Goal: Task Accomplishment & Management: Use online tool/utility

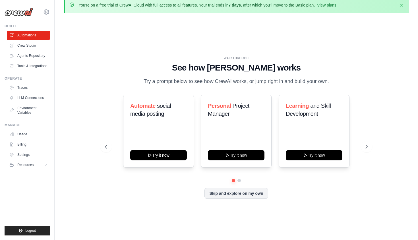
scroll to position [8, 0]
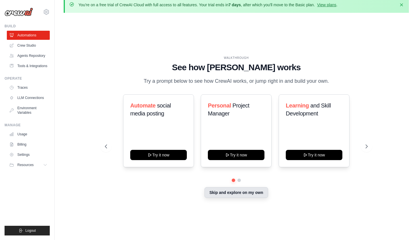
click at [230, 194] on button "Skip and explore on my own" at bounding box center [235, 192] width 63 height 11
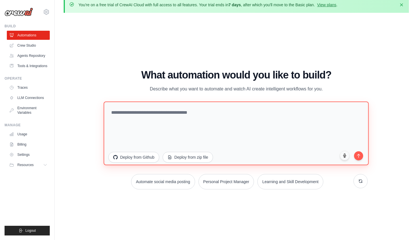
click at [241, 130] on textarea at bounding box center [236, 133] width 265 height 64
type textarea "*"
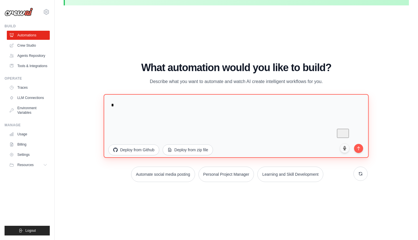
scroll to position [0, 0]
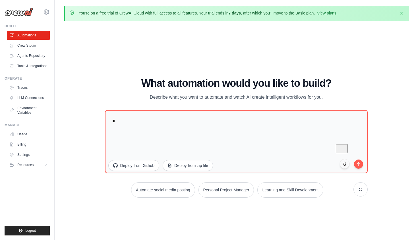
drag, startPoint x: 135, startPoint y: 81, endPoint x: 328, endPoint y: 103, distance: 193.9
click at [328, 103] on div "What automation would you like to build? Describe what you want to automate and…" at bounding box center [236, 138] width 262 height 120
click at [344, 76] on div "WALKTHROUGH See how CrewAI works Try a prompt below to see how CrewAI works, or…" at bounding box center [236, 140] width 345 height 228
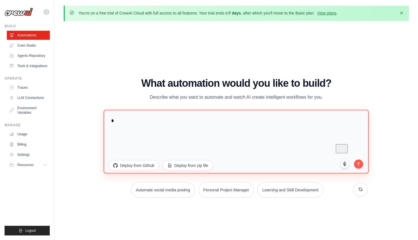
click at [212, 130] on textarea "*" at bounding box center [236, 142] width 265 height 64
paste textarea "**********"
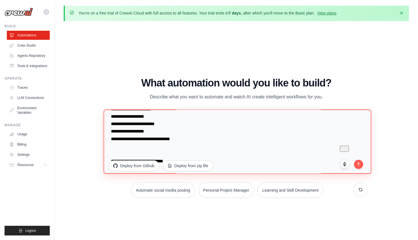
scroll to position [506, 0]
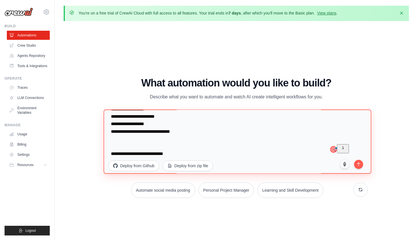
paste textarea "**********"
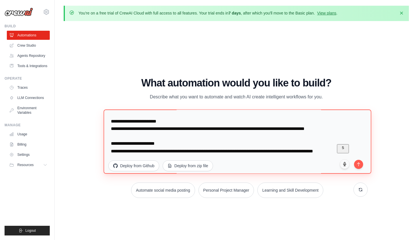
click at [183, 144] on textarea "To enrich screen reader interactions, please activate Accessibility in Grammarl…" at bounding box center [238, 141] width 268 height 64
paste textarea "**********"
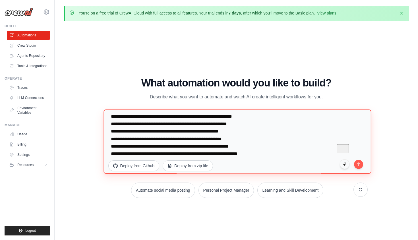
scroll to position [898, 0]
type textarea "**********"
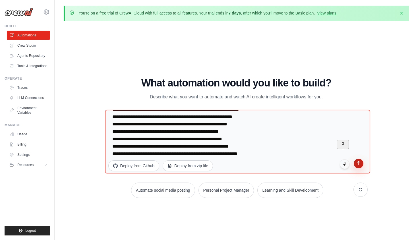
click at [361, 163] on button "submit" at bounding box center [358, 164] width 10 height 10
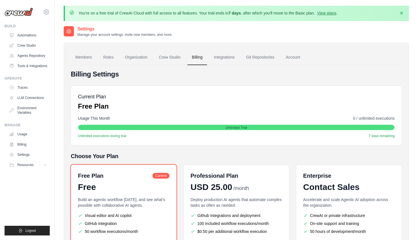
scroll to position [58, 0]
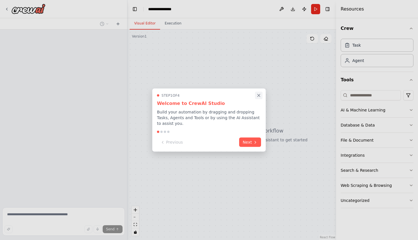
click at [258, 97] on icon "Close walkthrough" at bounding box center [258, 95] width 5 height 5
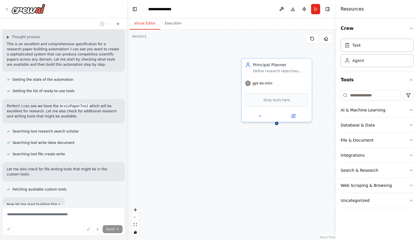
scroll to position [590, 0]
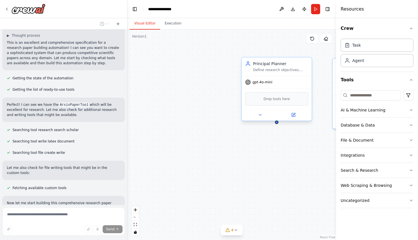
click at [312, 62] on div "Principal Planner Define research objectives, target venues, KPIs, and govern q…" at bounding box center [276, 89] width 71 height 64
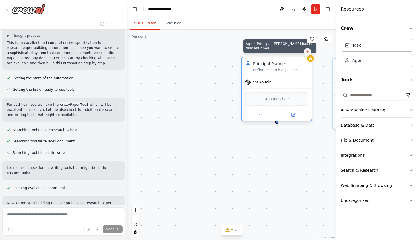
click at [312, 61] on div at bounding box center [310, 58] width 7 height 7
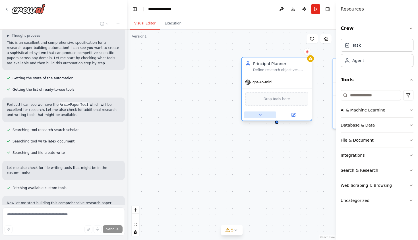
click at [262, 116] on icon at bounding box center [260, 115] width 5 height 5
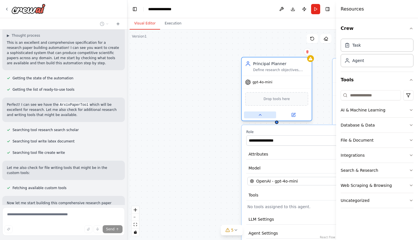
click at [259, 115] on icon at bounding box center [260, 114] width 2 height 1
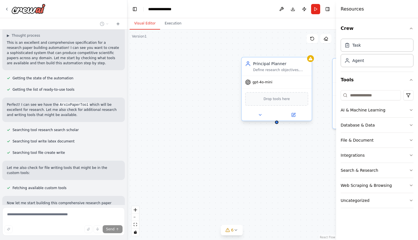
click at [269, 85] on div "gpt-4o-mini" at bounding box center [276, 82] width 70 height 13
click at [274, 103] on div "Drop tools here" at bounding box center [276, 99] width 63 height 14
click at [277, 100] on span "Drop tools here" at bounding box center [276, 99] width 26 height 6
click at [274, 68] on div "Define research objectives, target venues, KPIs, and govern quality gates throu…" at bounding box center [280, 70] width 55 height 5
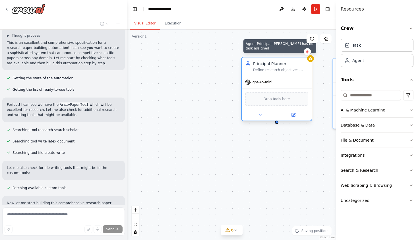
click at [312, 61] on icon at bounding box center [310, 58] width 5 height 5
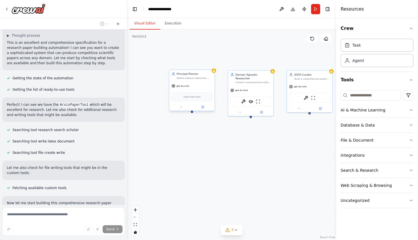
drag, startPoint x: 295, startPoint y: 134, endPoint x: 214, endPoint y: 134, distance: 81.5
click at [214, 134] on div "Principal Planner Define research objectives, target venues, KPIs, and govern q…" at bounding box center [231, 135] width 209 height 210
drag, startPoint x: 244, startPoint y: 145, endPoint x: 240, endPoint y: 145, distance: 4.5
click at [240, 145] on div "Principal Planner Define research objectives, target venues, KPIs, and govern q…" at bounding box center [231, 135] width 209 height 210
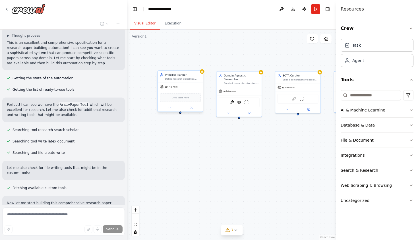
drag, startPoint x: 226, startPoint y: 132, endPoint x: 219, endPoint y: 133, distance: 7.4
click at [219, 133] on div "Principal Planner Define research objectives, target venues, KPIs, and govern q…" at bounding box center [231, 135] width 209 height 210
click at [177, 84] on div "gpt-4o-mini" at bounding box center [179, 87] width 45 height 8
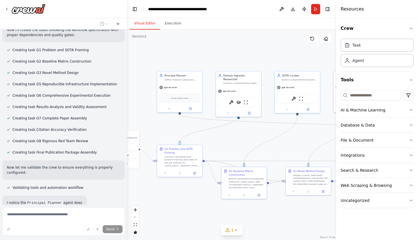
scroll to position [933, 0]
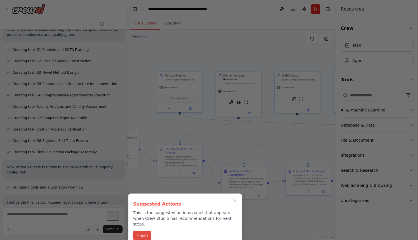
click at [148, 232] on button "Finish" at bounding box center [142, 235] width 18 height 9
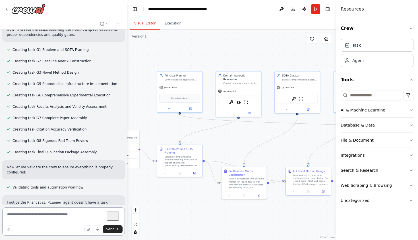
click at [80, 219] on textarea "To enrich screen reader interactions, please activate Accessibility in Grammarl…" at bounding box center [63, 221] width 122 height 28
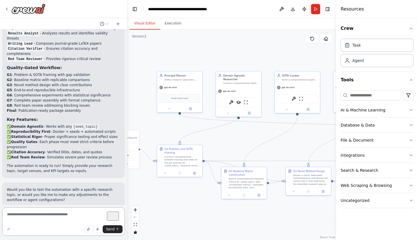
scroll to position [1278, 0]
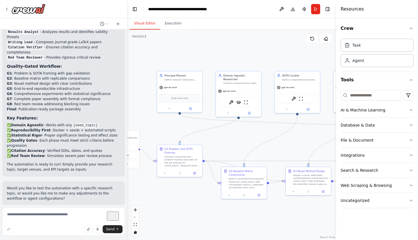
click at [21, 216] on span "Suggestion" at bounding box center [22, 218] width 19 height 5
click at [48, 215] on textarea "To enrich screen reader interactions, please activate Accessibility in Grammarl…" at bounding box center [63, 221] width 122 height 28
click at [14, 222] on textarea "**********" at bounding box center [63, 221] width 122 height 28
type textarea "**********"
click at [110, 233] on button "Send" at bounding box center [113, 229] width 20 height 8
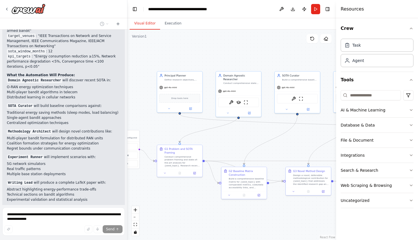
scroll to position [1604, 0]
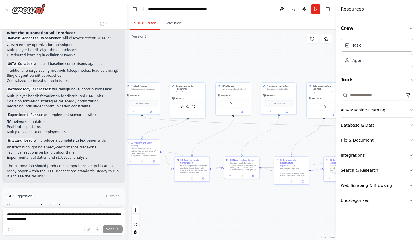
drag, startPoint x: 230, startPoint y: 137, endPoint x: 172, endPoint y: 140, distance: 57.2
click at [172, 140] on div ".deletable-edge-delete-btn { width: 20px; height: 20px; border: 0px solid #ffff…" at bounding box center [231, 135] width 209 height 210
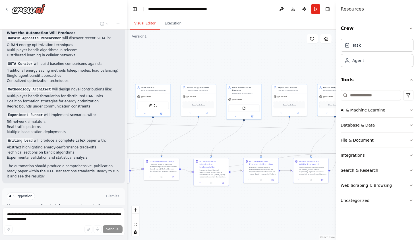
drag, startPoint x: 304, startPoint y: 68, endPoint x: 193, endPoint y: 68, distance: 110.8
click at [193, 68] on div ".deletable-edge-delete-btn { width: 20px; height: 20px; border: 0px solid #ffff…" at bounding box center [231, 135] width 209 height 210
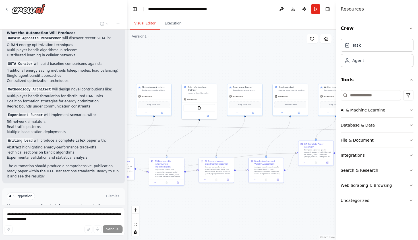
drag, startPoint x: 281, startPoint y: 55, endPoint x: 173, endPoint y: 55, distance: 107.7
click at [173, 55] on div ".deletable-edge-delete-btn { width: 20px; height: 20px; border: 0px solid #ffff…" at bounding box center [231, 135] width 209 height 210
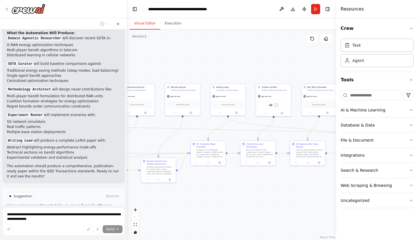
drag, startPoint x: 276, startPoint y: 53, endPoint x: 176, endPoint y: 53, distance: 100.0
click at [176, 53] on div ".deletable-edge-delete-btn { width: 20px; height: 20px; border: 0px solid #ffff…" at bounding box center [231, 135] width 209 height 210
drag, startPoint x: 213, startPoint y: 57, endPoint x: 363, endPoint y: 55, distance: 150.0
click at [336, 55] on div ".deletable-edge-delete-btn { width: 20px; height: 20px; border: 0px solid #ffff…" at bounding box center [231, 135] width 209 height 210
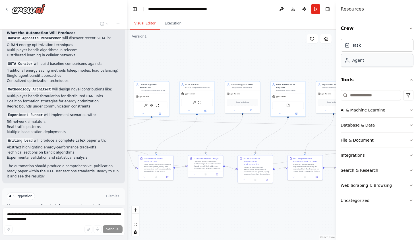
drag, startPoint x: 222, startPoint y: 62, endPoint x: 370, endPoint y: 62, distance: 147.5
click at [336, 62] on div ".deletable-edge-delete-btn { width: 20px; height: 20px; border: 0px solid #ffff…" at bounding box center [231, 135] width 209 height 210
drag, startPoint x: 216, startPoint y: 61, endPoint x: 232, endPoint y: 61, distance: 16.8
click at [232, 61] on div ".deletable-edge-delete-btn { width: 20px; height: 20px; border: 0px solid #ffff…" at bounding box center [231, 135] width 209 height 210
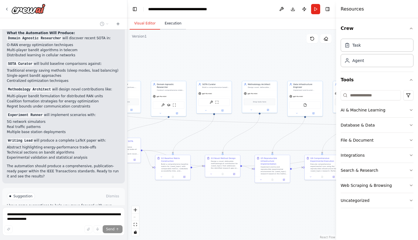
click at [162, 27] on button "Execution" at bounding box center [173, 24] width 26 height 12
click at [148, 24] on button "Visual Editor" at bounding box center [145, 24] width 30 height 12
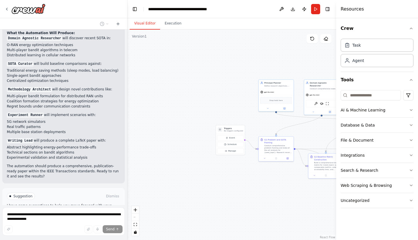
drag, startPoint x: 180, startPoint y: 55, endPoint x: 332, endPoint y: 53, distance: 152.6
click at [332, 53] on div ".deletable-edge-delete-btn { width: 20px; height: 20px; border: 0px solid #ffff…" at bounding box center [231, 135] width 209 height 210
click at [276, 53] on div ".deletable-edge-delete-btn { width: 20px; height: 20px; border: 0px solid #ffff…" at bounding box center [231, 135] width 209 height 210
drag, startPoint x: 276, startPoint y: 53, endPoint x: 229, endPoint y: 53, distance: 46.9
click at [229, 53] on div ".deletable-edge-delete-btn { width: 20px; height: 20px; border: 0px solid #ffff…" at bounding box center [231, 135] width 209 height 210
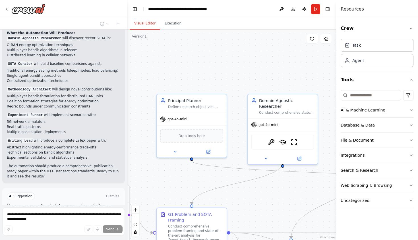
drag, startPoint x: 228, startPoint y: 54, endPoint x: 107, endPoint y: 25, distance: 124.7
click at [127, 30] on div ".deletable-edge-delete-btn { width: 20px; height: 20px; border: 0px solid #ffff…" at bounding box center [231, 135] width 209 height 210
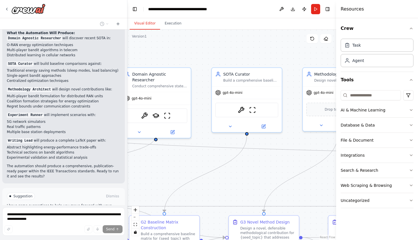
drag, startPoint x: 226, startPoint y: 51, endPoint x: 183, endPoint y: 42, distance: 44.1
click at [183, 42] on div ".deletable-edge-delete-btn { width: 20px; height: 20px; border: 0px solid #ffff…" at bounding box center [231, 135] width 209 height 210
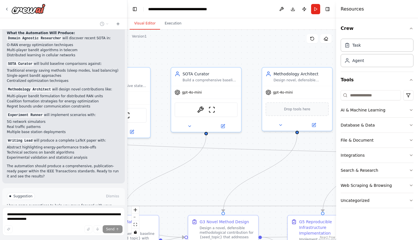
drag, startPoint x: 225, startPoint y: 49, endPoint x: 185, endPoint y: 49, distance: 40.3
click at [185, 49] on div ".deletable-edge-delete-btn { width: 20px; height: 20px; border: 0px solid #ffff…" at bounding box center [231, 135] width 209 height 210
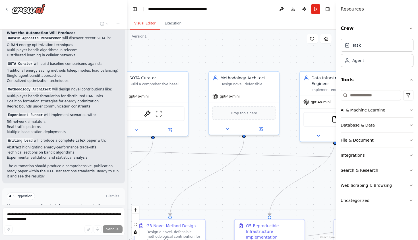
drag, startPoint x: 223, startPoint y: 51, endPoint x: 168, endPoint y: 55, distance: 55.3
click at [168, 55] on div ".deletable-edge-delete-btn { width: 20px; height: 20px; border: 0px solid #ffff…" at bounding box center [231, 135] width 209 height 210
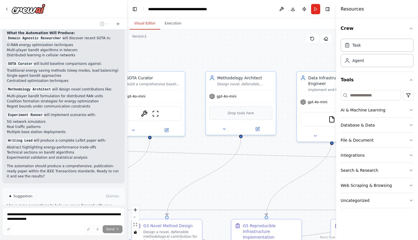
click at [218, 52] on div ".deletable-edge-delete-btn { width: 20px; height: 20px; border: 0px solid #ffff…" at bounding box center [231, 135] width 209 height 210
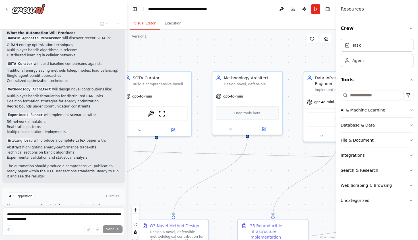
drag, startPoint x: 225, startPoint y: 52, endPoint x: 336, endPoint y: 52, distance: 111.1
click at [336, 52] on div ".deletable-edge-delete-btn { width: 20px; height: 20px; border: 0px solid #ffff…" at bounding box center [231, 135] width 209 height 210
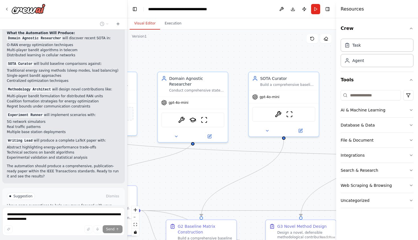
drag, startPoint x: 239, startPoint y: 55, endPoint x: 213, endPoint y: 53, distance: 25.9
click at [213, 53] on div ".deletable-edge-delete-btn { width: 20px; height: 20px; border: 0px solid #ffff…" at bounding box center [231, 135] width 209 height 210
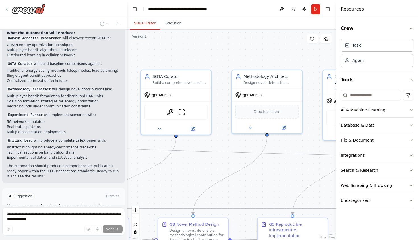
drag, startPoint x: 231, startPoint y: 49, endPoint x: 150, endPoint y: 49, distance: 81.3
click at [150, 49] on div ".deletable-edge-delete-btn { width: 20px; height: 20px; border: 0px solid #ffff…" at bounding box center [231, 135] width 209 height 210
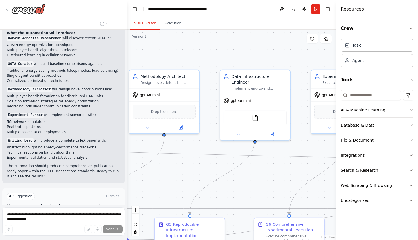
drag, startPoint x: 229, startPoint y: 46, endPoint x: 122, endPoint y: 45, distance: 106.3
click at [127, 45] on div ".deletable-edge-delete-btn { width: 20px; height: 20px; border: 0px solid #ffff…" at bounding box center [231, 135] width 209 height 210
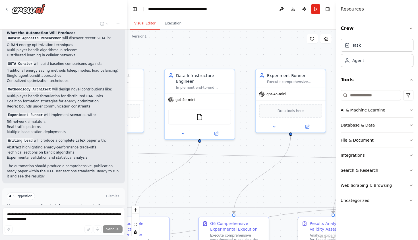
drag, startPoint x: 217, startPoint y: 39, endPoint x: 124, endPoint y: 41, distance: 92.9
click at [127, 41] on div ".deletable-edge-delete-btn { width: 20px; height: 20px; border: 0px solid #ffff…" at bounding box center [231, 135] width 209 height 210
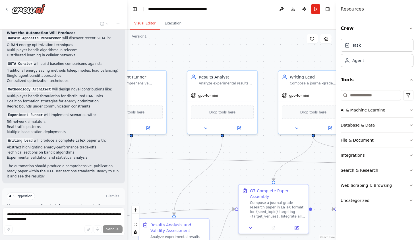
drag, startPoint x: 246, startPoint y: 41, endPoint x: 147, endPoint y: 41, distance: 98.9
click at [147, 41] on div ".deletable-edge-delete-btn { width: 20px; height: 20px; border: 0px solid #ffff…" at bounding box center [231, 135] width 209 height 210
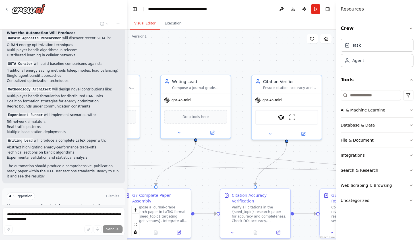
drag, startPoint x: 270, startPoint y: 39, endPoint x: 155, endPoint y: 44, distance: 115.1
click at [155, 44] on div ".deletable-edge-delete-btn { width: 20px; height: 20px; border: 0px solid #ffff…" at bounding box center [231, 135] width 209 height 210
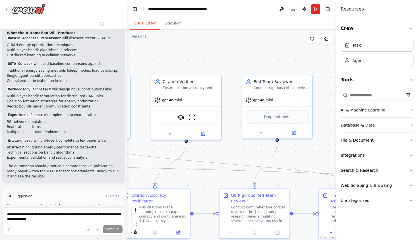
drag, startPoint x: 265, startPoint y: 46, endPoint x: 164, endPoint y: 46, distance: 100.9
click at [164, 46] on div ".deletable-edge-delete-btn { width: 20px; height: 20px; border: 0px solid #ffff…" at bounding box center [231, 135] width 209 height 210
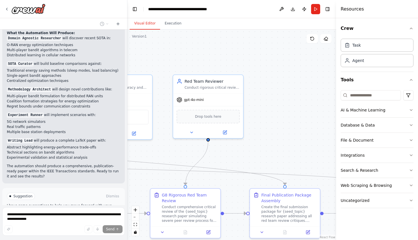
drag, startPoint x: 260, startPoint y: 51, endPoint x: 211, endPoint y: 51, distance: 49.2
click at [211, 51] on div ".deletable-edge-delete-btn { width: 20px; height: 20px; border: 0px solid #ffff…" at bounding box center [231, 135] width 209 height 210
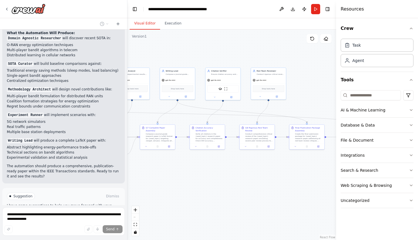
drag, startPoint x: 207, startPoint y: 52, endPoint x: 254, endPoint y: 55, distance: 47.2
click at [255, 55] on div ".deletable-edge-delete-btn { width: 20px; height: 20px; border: 0px solid #ffff…" at bounding box center [231, 135] width 209 height 210
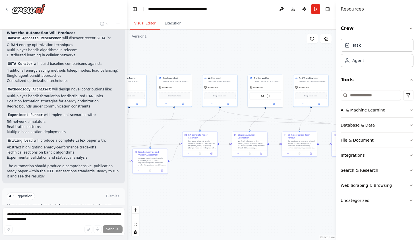
drag, startPoint x: 221, startPoint y: 44, endPoint x: 265, endPoint y: 52, distance: 44.2
click at [265, 52] on div ".deletable-edge-delete-btn { width: 20px; height: 20px; border: 0px solid #ffff…" at bounding box center [231, 135] width 209 height 210
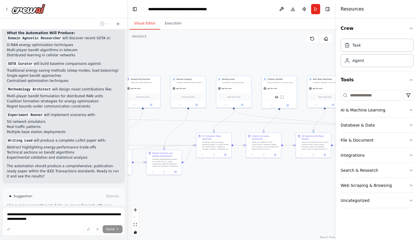
drag, startPoint x: 223, startPoint y: 53, endPoint x: 273, endPoint y: 58, distance: 49.9
click at [273, 58] on div ".deletable-edge-delete-btn { width: 20px; height: 20px; border: 0px solid #ffff…" at bounding box center [231, 135] width 209 height 210
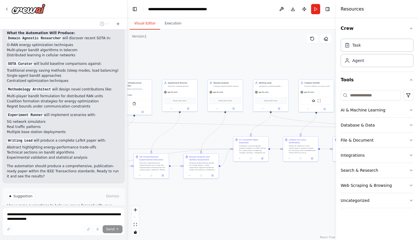
drag, startPoint x: 235, startPoint y: 58, endPoint x: 335, endPoint y: 60, distance: 99.7
click at [335, 60] on div ".deletable-edge-delete-btn { width: 20px; height: 20px; border: 0px solid #ffff…" at bounding box center [231, 135] width 209 height 210
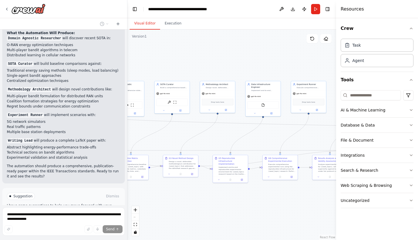
drag, startPoint x: 237, startPoint y: 65, endPoint x: 320, endPoint y: 65, distance: 83.0
click at [320, 65] on div ".deletable-edge-delete-btn { width: 20px; height: 20px; border: 0px solid #ffff…" at bounding box center [231, 135] width 209 height 210
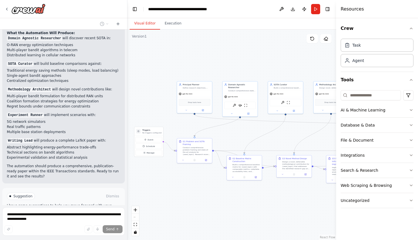
drag, startPoint x: 235, startPoint y: 52, endPoint x: 304, endPoint y: 52, distance: 69.3
click at [304, 52] on div ".deletable-edge-delete-btn { width: 20px; height: 20px; border: 0px solid #ffff…" at bounding box center [231, 135] width 209 height 210
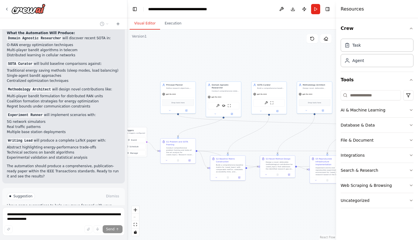
drag, startPoint x: 284, startPoint y: 53, endPoint x: 258, endPoint y: 53, distance: 26.4
click at [258, 53] on div ".deletable-edge-delete-btn { width: 20px; height: 20px; border: 0px solid #ffff…" at bounding box center [231, 135] width 209 height 210
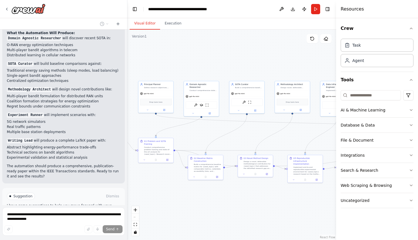
drag, startPoint x: 228, startPoint y: 65, endPoint x: 205, endPoint y: 64, distance: 22.5
click at [205, 64] on div ".deletable-edge-delete-btn { width: 20px; height: 20px; border: 0px solid #ffff…" at bounding box center [231, 135] width 209 height 210
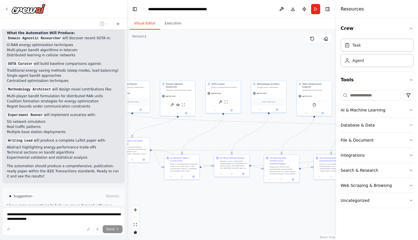
drag
click at [206, 66] on div ".deletable-edge-delete-btn { width: 20px; height: 20px; border: 0px solid #ffff…" at bounding box center [231, 135] width 209 height 210
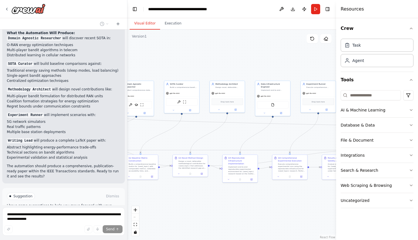
click at [195, 58] on div ".deletable-edge-delete-btn { width: 20px; height: 20px; border: 0px solid #ffff…" at bounding box center [231, 135] width 209 height 210
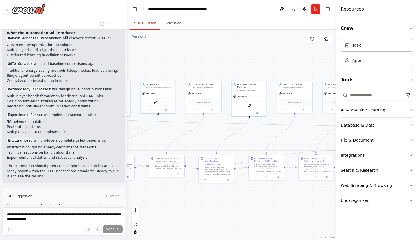
click at [176, 58] on div ".deletable-edge-delete-btn { width: 20px; height: 20px; border: 0px solid #ffff…" at bounding box center [231, 135] width 209 height 210
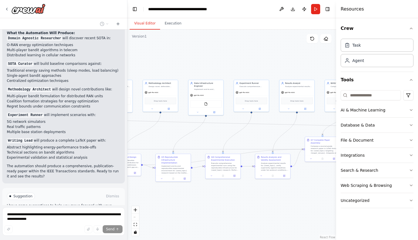
click at [197, 68] on div ".deletable-edge-delete-btn { width: 20px; height: 20px; border: 0px solid #ffff…" at bounding box center [231, 135] width 209 height 210
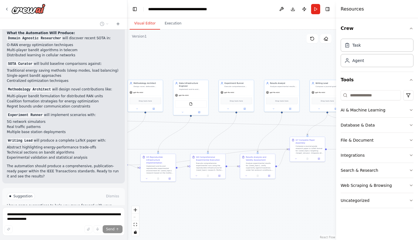
click at [199, 67] on div ".deletable-edge-delete-btn { width: 20px; height: 20px; border: 0px solid #ffff…" at bounding box center [231, 135] width 209 height 210
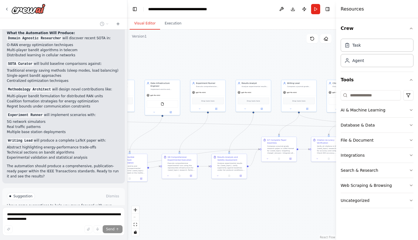
click at [213, 69] on div ".deletable-edge-delete-btn { width: 20px; height: 20px; border: 0px solid #ffff…" at bounding box center [231, 135] width 209 height 210
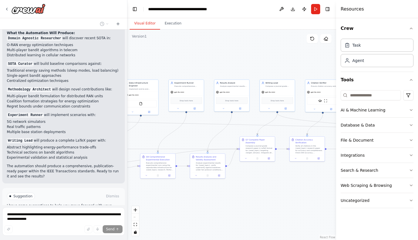
click at [195, 69] on div ".deletable-edge-delete-btn { width: 20px; height: 20px; border: 0px solid #ffff…" at bounding box center [231, 135] width 209 height 210
click at [201, 75] on div ".deletable-edge-delete-btn { width: 20px; height: 20px; border: 0px solid #ffff…" at bounding box center [231, 135] width 209 height 210
click at [190, 77] on div ".deletable-edge-delete-btn { width: 20px; height: 20px; border: 0px solid #ffff…" at bounding box center [231, 135] width 209 height 210
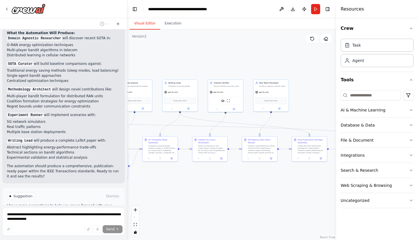
click at [196, 68] on div ".deletable-edge-delete-btn { width: 20px; height: 20px; border: 0px solid #ffff…" at bounding box center [231, 135] width 209 height 210
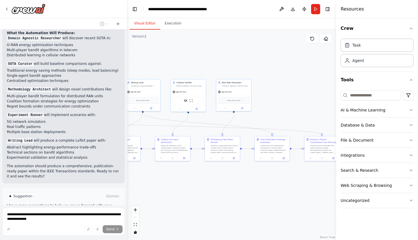
click at [181, 66] on div ".deletable-edge-delete-btn { width: 20px; height: 20px; border: 0px solid #ffff…" at bounding box center [231, 135] width 209 height 210
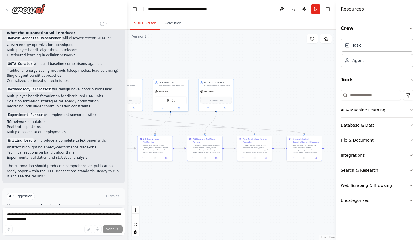
click at [183, 72] on div ".deletable-edge-delete-btn { width: 20px; height: 20px; border: 0px solid #ffff…" at bounding box center [231, 135] width 209 height 210
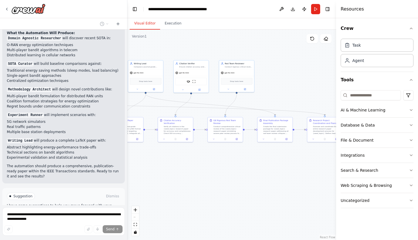
click at [265, 49] on div ".deletable-edge-delete-btn { width: 20px; height: 20px; border: 0px solid #ffff…" at bounding box center [231, 135] width 209 height 210
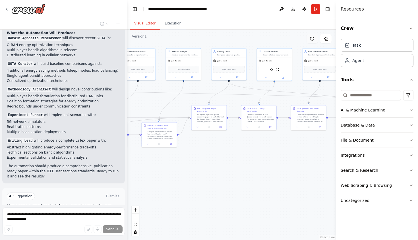
click at [314, 38] on div ".deletable-edge-delete-btn { width: 20px; height: 20px; border: 0px solid #ffff…" at bounding box center [231, 135] width 209 height 210
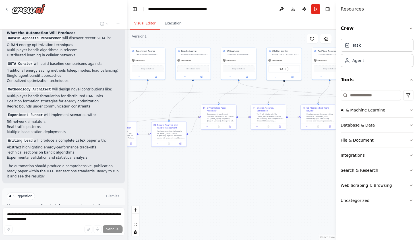
click at [336, 76] on div ".deletable-edge-delete-btn { width: 20px; height: 20px; border: 0px solid #ffff…" at bounding box center [231, 135] width 209 height 210
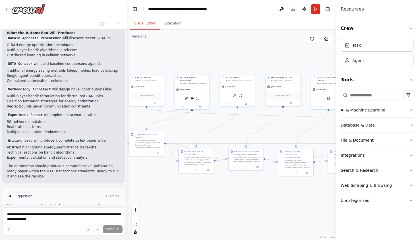
click at [309, 60] on div ".deletable-edge-delete-btn { width: 20px; height: 20px; border: 0px solid #ffff…" at bounding box center [231, 135] width 209 height 210
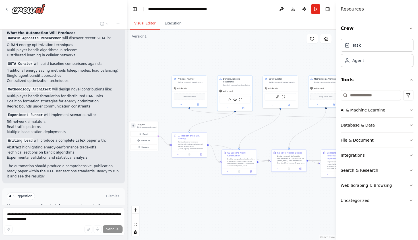
click at [280, 65] on div ".deletable-edge-delete-btn { width: 20px; height: 20px; border: 0px solid #ffff…" at bounding box center [231, 135] width 209 height 210
click at [313, 8] on button "Run" at bounding box center [315, 9] width 9 height 10
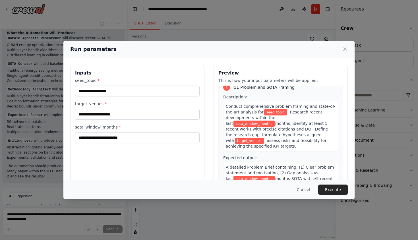
scroll to position [7, 0]
click at [160, 89] on input "seed_topic *" at bounding box center [137, 91] width 124 height 11
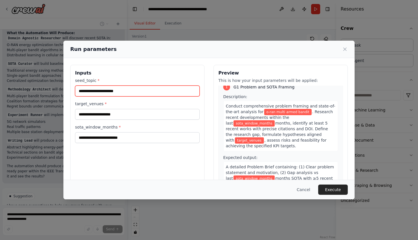
click at [133, 89] on input "**********" at bounding box center [137, 91] width 124 height 11
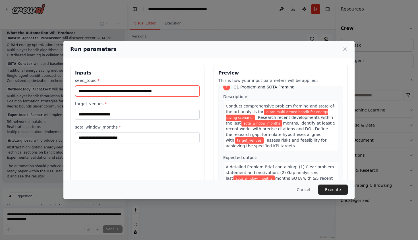
click at [99, 92] on input "**********" at bounding box center [137, 91] width 124 height 11
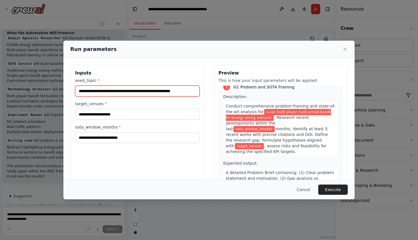
type input "**********"
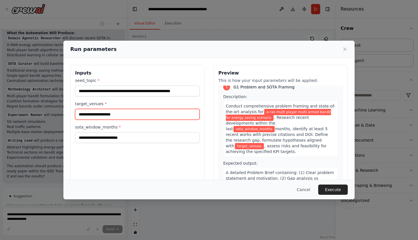
click at [103, 110] on input "target_venues *" at bounding box center [137, 114] width 124 height 11
type input "**********"
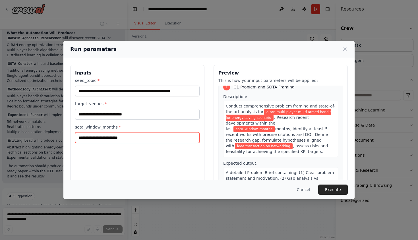
click at [101, 137] on input "sota_window_months *" at bounding box center [137, 137] width 124 height 11
click at [172, 140] on input "sota_window_months *" at bounding box center [137, 137] width 124 height 11
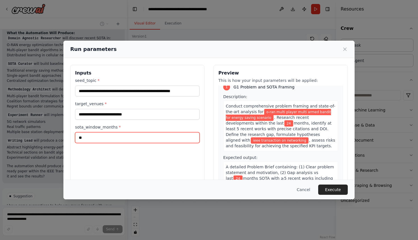
type input "*"
type input "**"
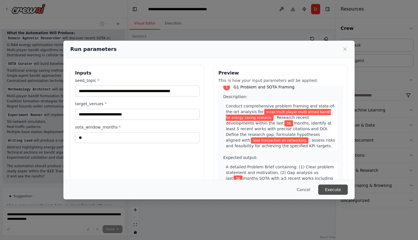
click at [337, 191] on button "Execute" at bounding box center [333, 189] width 30 height 10
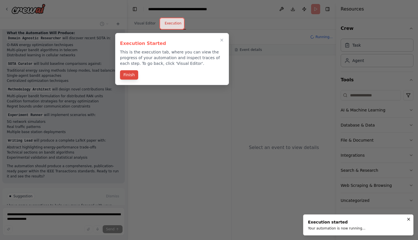
click at [131, 74] on button "Finish" at bounding box center [129, 74] width 18 height 9
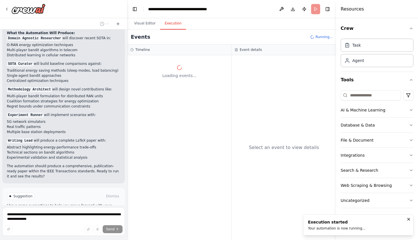
click at [175, 22] on button "Execution" at bounding box center [173, 24] width 26 height 12
click at [146, 24] on button "Visual Editor" at bounding box center [145, 24] width 30 height 12
click at [173, 24] on button "Execution" at bounding box center [173, 24] width 26 height 12
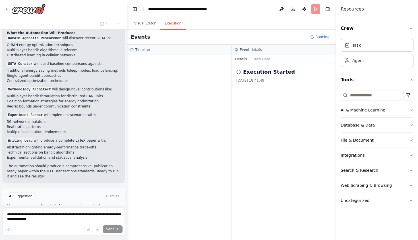
scroll to position [1603, 0]
click at [116, 240] on span "Stop" at bounding box center [117, 243] width 8 height 5
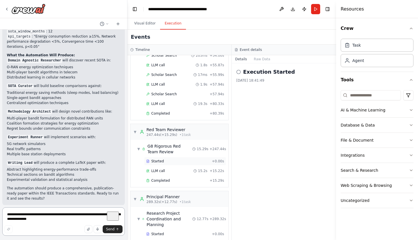
scroll to position [1164, 0]
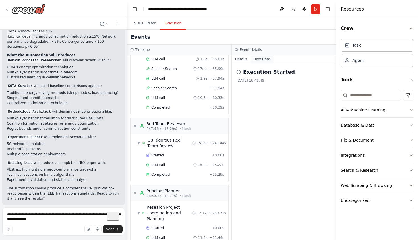
click at [257, 58] on button "Raw Data" at bounding box center [261, 59] width 23 height 8
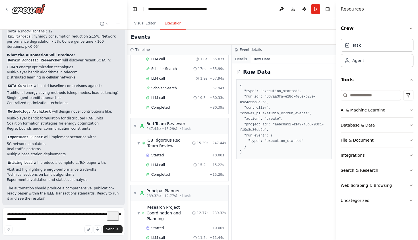
click at [245, 58] on button "Details" at bounding box center [241, 59] width 19 height 8
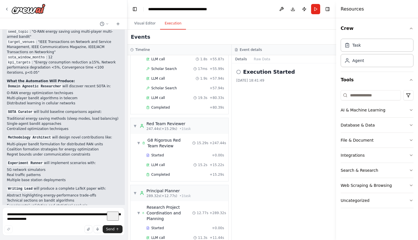
scroll to position [1582, 0]
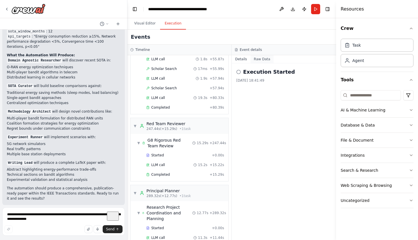
click at [262, 59] on button "Raw Data" at bounding box center [261, 59] width 23 height 8
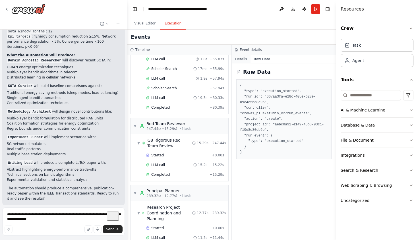
click at [241, 59] on button "Details" at bounding box center [241, 59] width 19 height 8
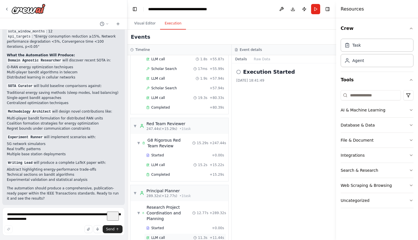
click at [189, 233] on div "LLM call 11.3s + 11.44s" at bounding box center [185, 237] width 82 height 9
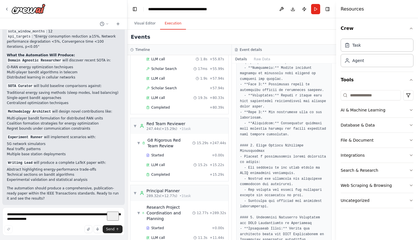
scroll to position [603, 0]
click at [292, 9] on button "Download" at bounding box center [292, 9] width 9 height 10
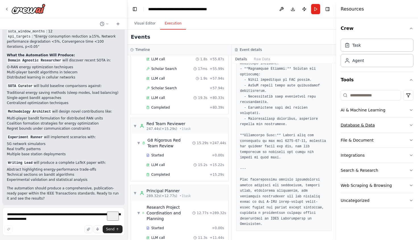
click at [374, 121] on button "Database & Data" at bounding box center [376, 125] width 73 height 15
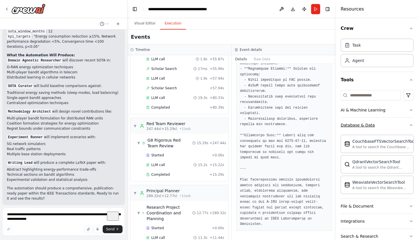
click at [374, 120] on button "Database & Data" at bounding box center [376, 125] width 73 height 15
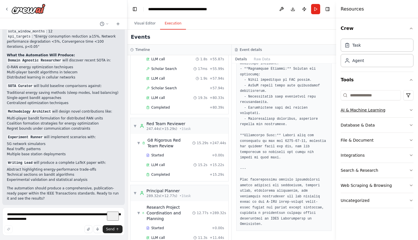
click at [380, 111] on div "AI & Machine Learning" at bounding box center [362, 110] width 45 height 6
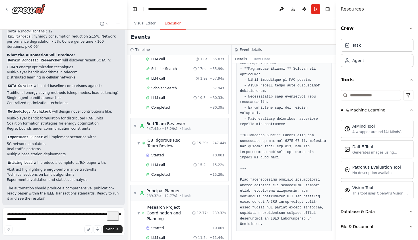
click at [393, 111] on button "AI & Machine Learning" at bounding box center [376, 110] width 73 height 15
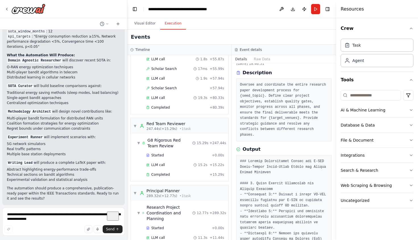
scroll to position [0, 0]
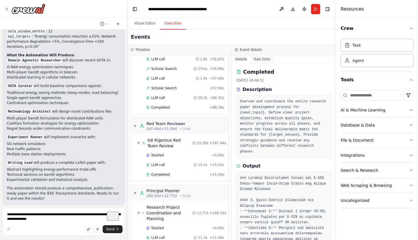
click at [263, 58] on button "Raw Data" at bounding box center [261, 59] width 23 height 8
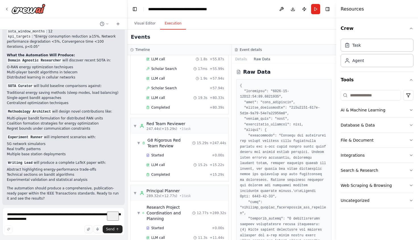
click at [249, 50] on h3 "Event details" at bounding box center [251, 49] width 22 height 5
click at [239, 58] on button "Details" at bounding box center [241, 59] width 19 height 8
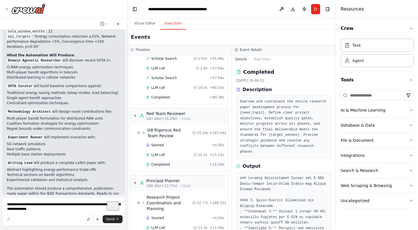
scroll to position [1175, 0]
click at [169, 183] on span "289.32s (+12.77s)" at bounding box center [161, 185] width 31 height 5
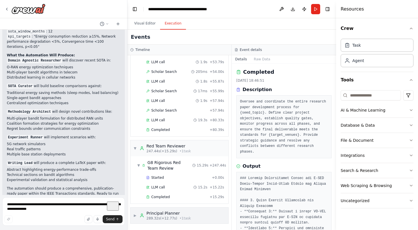
scroll to position [1122, 0]
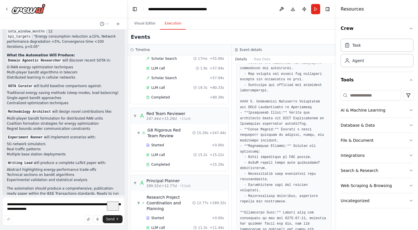
scroll to position [806, 0]
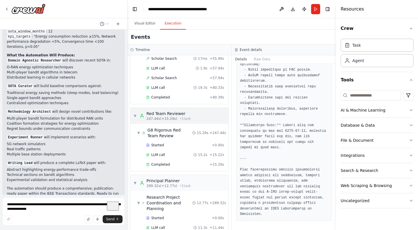
click at [177, 111] on div "Red Team Reviewer" at bounding box center [168, 114] width 44 height 6
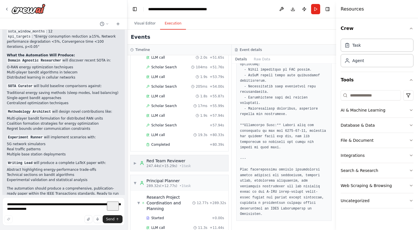
click at [170, 163] on span "247.44s (+15.29s)" at bounding box center [161, 165] width 31 height 5
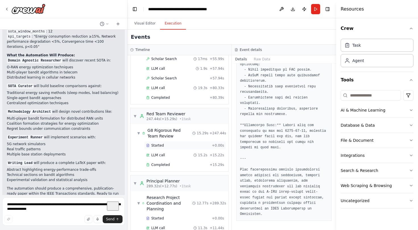
scroll to position [1175, 0]
click at [182, 162] on div "Completed" at bounding box center [176, 164] width 61 height 5
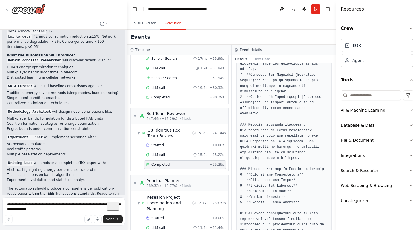
scroll to position [734, 0]
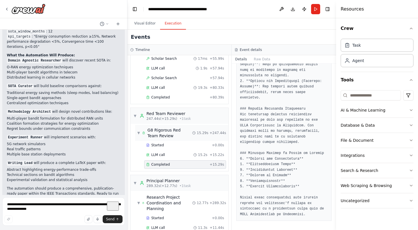
click at [186, 127] on span "G8 Rigorous Red Team Review" at bounding box center [169, 132] width 45 height 11
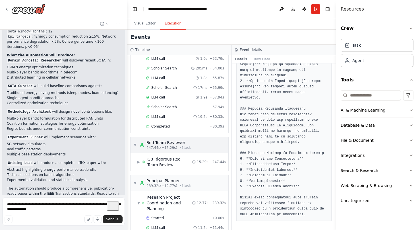
click at [176, 140] on div "Red Team Reviewer" at bounding box center [168, 143] width 44 height 6
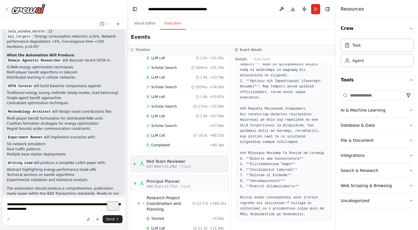
click at [174, 158] on div "Red Team Reviewer" at bounding box center [168, 161] width 44 height 6
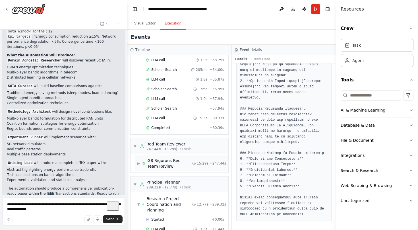
click at [178, 176] on div "▼ Principal Planner 289.32s (+12.77s) • 1 task" at bounding box center [179, 184] width 98 height 16
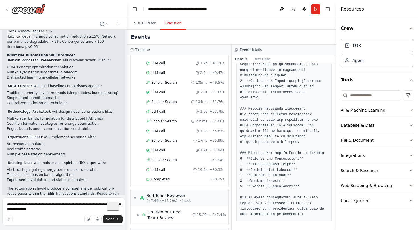
click at [184, 177] on div "Completed" at bounding box center [176, 179] width 61 height 5
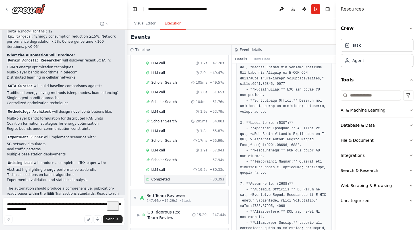
scroll to position [131, 0]
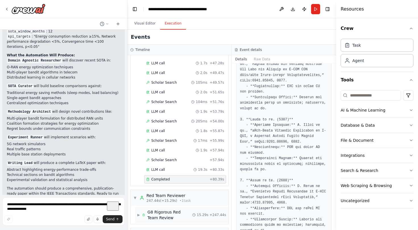
click at [141, 209] on div "▶ G8 Rigorous Red Team Review" at bounding box center [164, 214] width 55 height 11
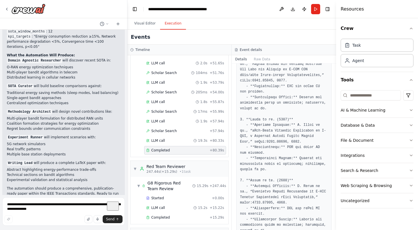
click at [182, 148] on div "Completed" at bounding box center [176, 150] width 61 height 5
click at [182, 203] on div "▼ G8 Rigorous Red Team Review 15.29s + 247.44s Started + 0.00s LLM call 15.2s +…" at bounding box center [179, 199] width 98 height 47
click at [185, 215] on div "Completed" at bounding box center [176, 217] width 61 height 5
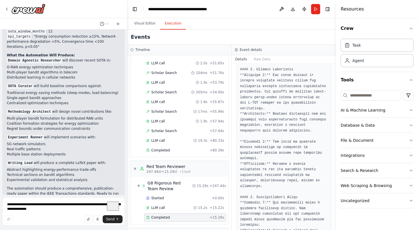
scroll to position [136, 0]
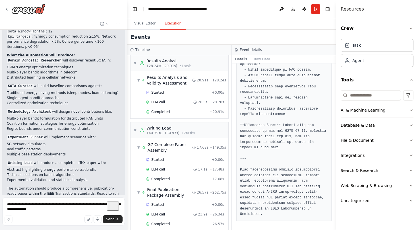
scroll to position [515, 0]
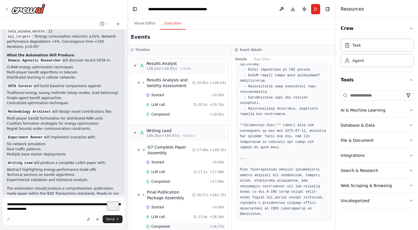
click at [186, 224] on div "Completed" at bounding box center [176, 226] width 61 height 5
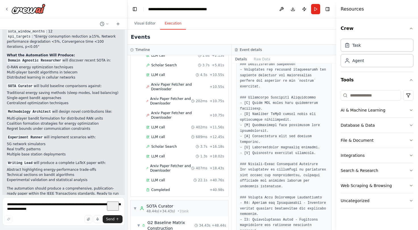
scroll to position [0, 0]
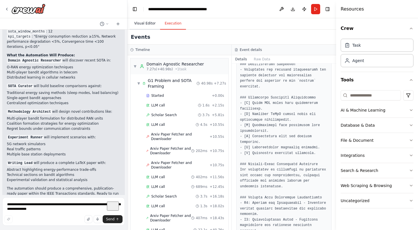
click at [147, 22] on button "Visual Editor" at bounding box center [145, 24] width 30 height 12
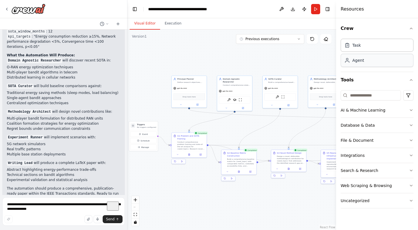
click at [392, 64] on div "Agent" at bounding box center [376, 60] width 73 height 13
click at [385, 61] on div "Agent" at bounding box center [376, 60] width 73 height 13
click at [388, 108] on button "AI & Machine Learning" at bounding box center [376, 110] width 73 height 15
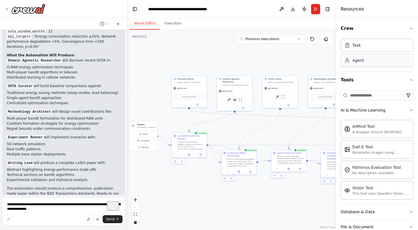
click at [376, 63] on div "Agent" at bounding box center [376, 60] width 73 height 13
drag, startPoint x: 307, startPoint y: 64, endPoint x: 263, endPoint y: 55, distance: 45.5
click at [263, 55] on div "Goal of the agent" at bounding box center [271, 56] width 28 height 2
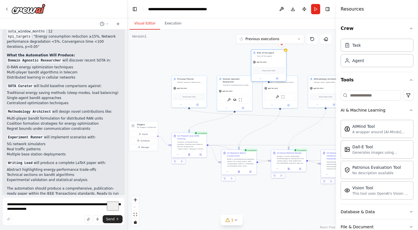
click at [266, 63] on span "gpt-4o-mini" at bounding box center [262, 62] width 10 height 2
click at [262, 64] on div "gpt-4o-mini" at bounding box center [268, 62] width 35 height 6
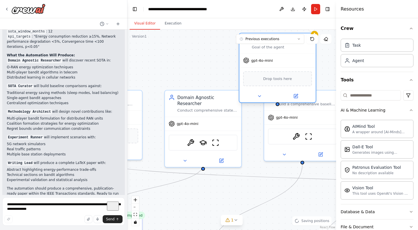
click at [261, 63] on div "gpt-4o-mini" at bounding box center [258, 60] width 30 height 6
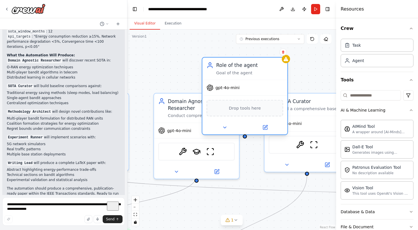
drag, startPoint x: 271, startPoint y: 63, endPoint x: 236, endPoint y: 90, distance: 44.0
click at [236, 90] on div "gpt-4o-mini" at bounding box center [222, 87] width 33 height 7
click at [261, 78] on div "Role of the agent Goal of the agent" at bounding box center [244, 69] width 85 height 22
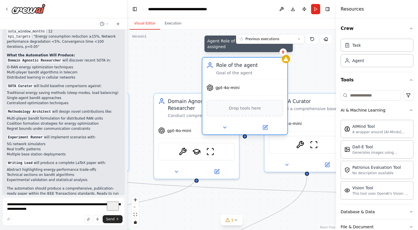
click at [284, 61] on icon at bounding box center [285, 59] width 5 height 4
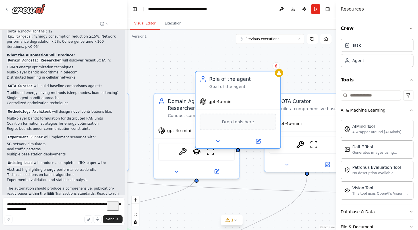
drag, startPoint x: 272, startPoint y: 72, endPoint x: 264, endPoint y: 99, distance: 27.5
click at [264, 89] on div "Goal of the agent" at bounding box center [242, 86] width 67 height 5
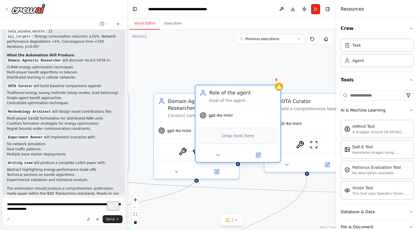
click at [228, 102] on div "Goal of the agent" at bounding box center [242, 99] width 67 height 5
click at [218, 158] on button at bounding box center [217, 155] width 39 height 8
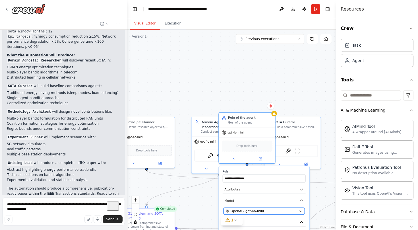
click at [282, 213] on div "OpenAI - gpt-4o-mini" at bounding box center [261, 210] width 72 height 5
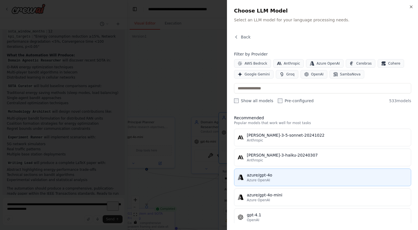
scroll to position [8, 0]
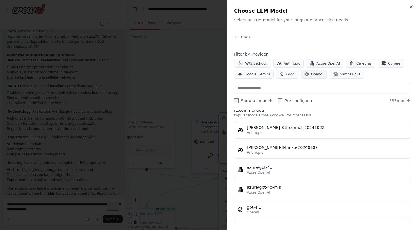
click at [311, 73] on span "OpenAI" at bounding box center [317, 74] width 13 height 5
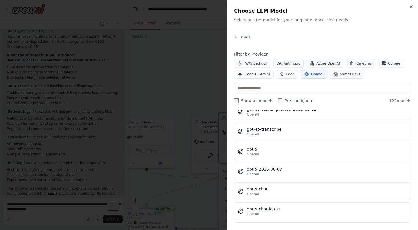
scroll to position [1318, 0]
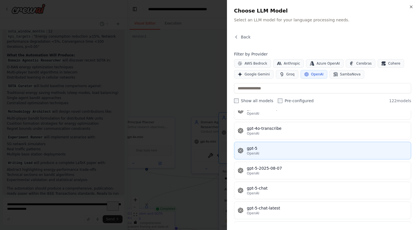
click at [311, 150] on div "gpt-5" at bounding box center [327, 148] width 161 height 6
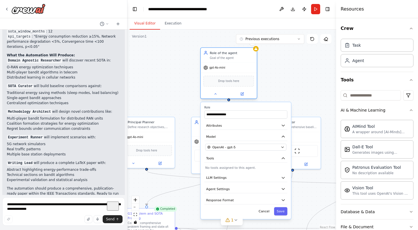
drag, startPoint x: 252, startPoint y: 120, endPoint x: 234, endPoint y: 56, distance: 67.0
click at [234, 56] on div "Role of the agent Goal of the agent" at bounding box center [232, 55] width 44 height 9
click at [281, 212] on button "Save" at bounding box center [280, 211] width 13 height 8
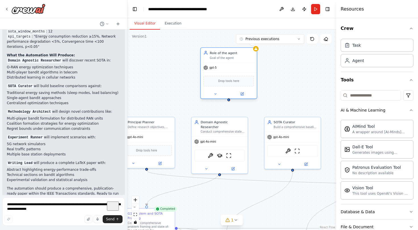
click at [237, 67] on div "gpt-5" at bounding box center [229, 68] width 56 height 10
click at [218, 92] on button at bounding box center [215, 93] width 26 height 5
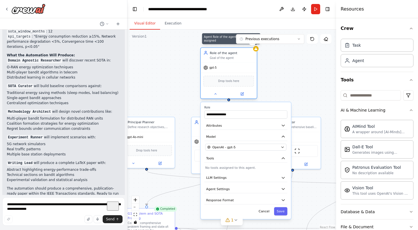
click at [257, 50] on icon at bounding box center [256, 49] width 4 height 4
click at [262, 209] on button "Cancel" at bounding box center [264, 211] width 16 height 8
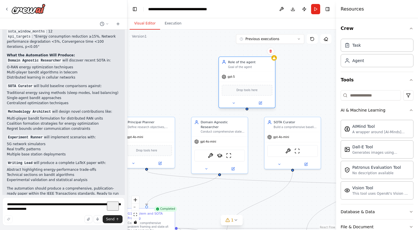
drag, startPoint x: 240, startPoint y: 64, endPoint x: 259, endPoint y: 72, distance: 20.4
click at [259, 72] on div "gpt-5" at bounding box center [247, 77] width 56 height 10
click at [272, 51] on icon at bounding box center [270, 50] width 3 height 3
click at [256, 53] on button "Confirm" at bounding box center [254, 51] width 20 height 7
click at [278, 9] on button at bounding box center [281, 9] width 9 height 10
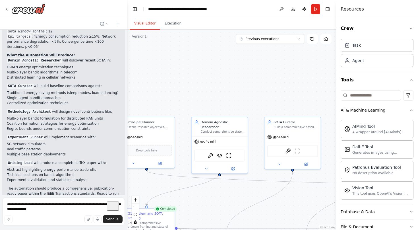
click at [280, 9] on div at bounding box center [281, 9] width 9 height 10
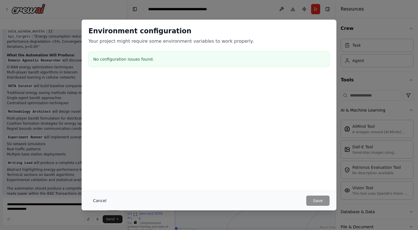
click at [96, 198] on button "Cancel" at bounding box center [99, 200] width 22 height 10
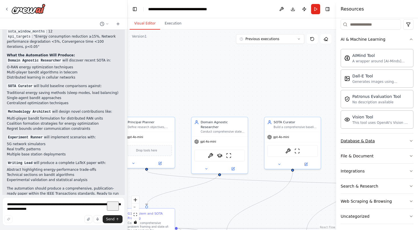
scroll to position [0, 0]
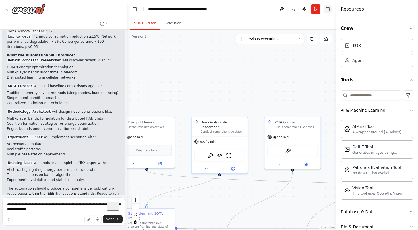
click at [329, 10] on button "Toggle Right Sidebar" at bounding box center [327, 9] width 8 height 8
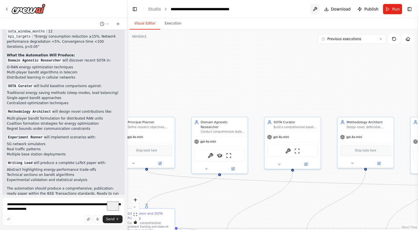
click at [316, 9] on button at bounding box center [314, 9] width 9 height 10
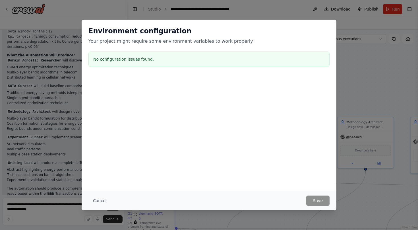
click at [205, 13] on div "Environment configuration Your project might require some environment variables…" at bounding box center [209, 115] width 418 height 230
click at [102, 204] on button "Cancel" at bounding box center [99, 200] width 22 height 10
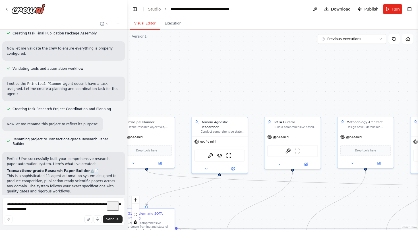
scroll to position [1592, 0]
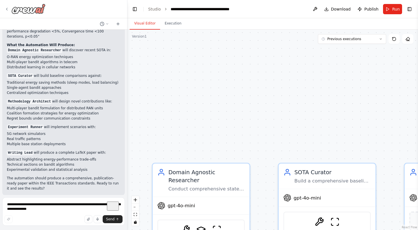
click at [27, 9] on img at bounding box center [28, 9] width 34 height 10
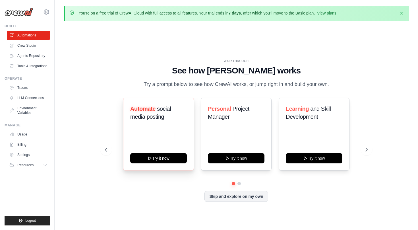
scroll to position [20, 0]
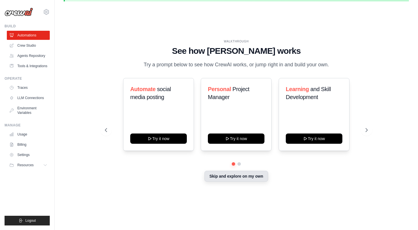
click at [251, 180] on button "Skip and explore on my own" at bounding box center [235, 175] width 63 height 11
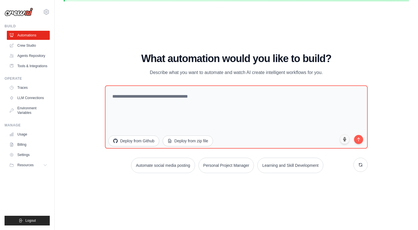
scroll to position [0, 0]
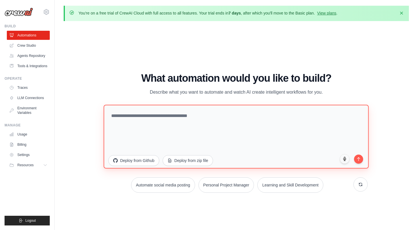
click at [156, 120] on textarea at bounding box center [236, 137] width 265 height 64
paste textarea "**********"
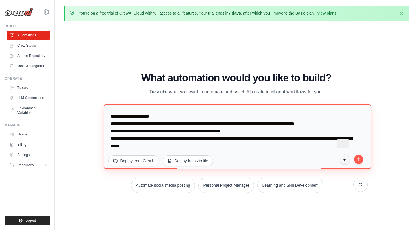
scroll to position [691, 0]
click at [205, 124] on textarea "To enrich screen reader interactions, please activate Accessibility in Grammarl…" at bounding box center [238, 136] width 268 height 64
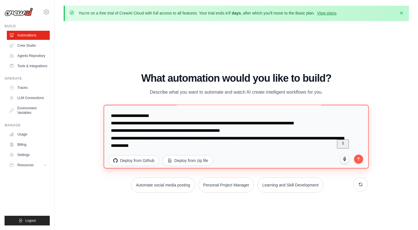
scroll to position [710, 0]
drag, startPoint x: 262, startPoint y: 144, endPoint x: 97, endPoint y: 122, distance: 166.2
click at [104, 122] on textarea "To enrich screen reader interactions, please activate Accessibility in Grammarl…" at bounding box center [236, 137] width 265 height 64
paste textarea "**********"
type textarea "**********"
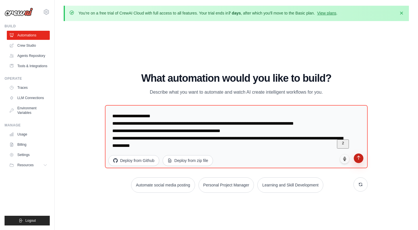
click at [358, 159] on icon "submit" at bounding box center [358, 157] width 5 height 5
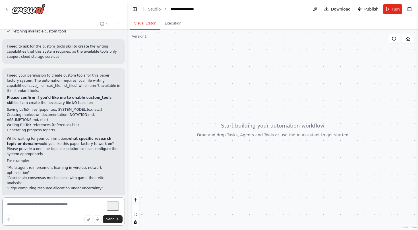
scroll to position [903, 0]
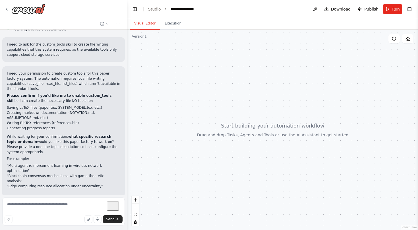
click at [83, 229] on button "Enable coding skills" at bounding box center [63, 233] width 113 height 9
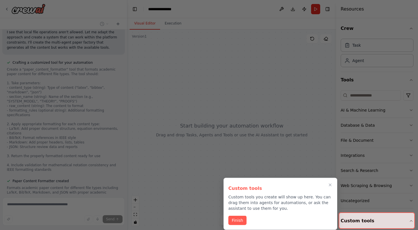
scroll to position [1188, 0]
